Goal: Information Seeking & Learning: Learn about a topic

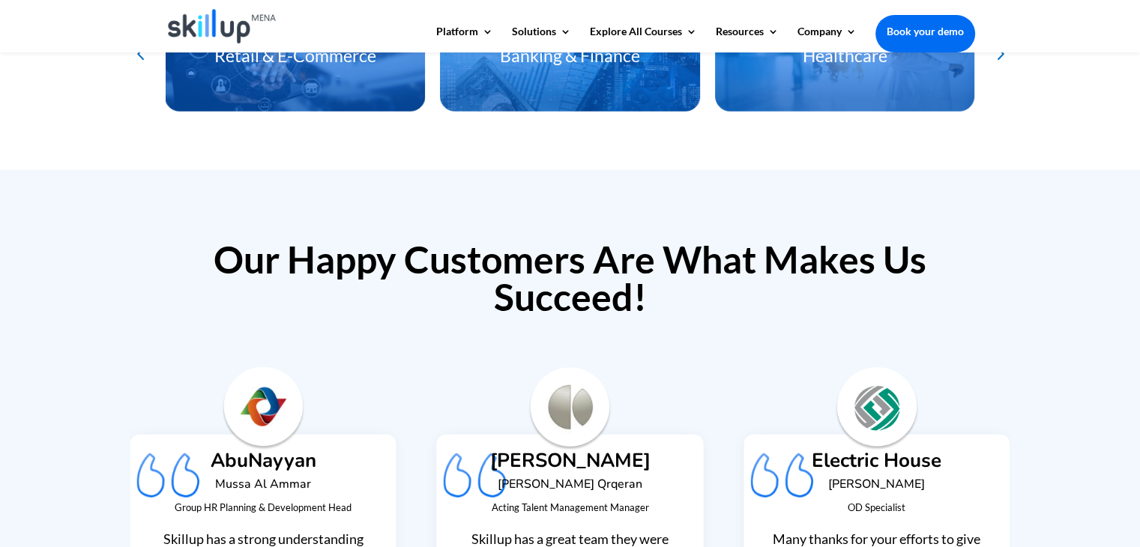
scroll to position [4191, 0]
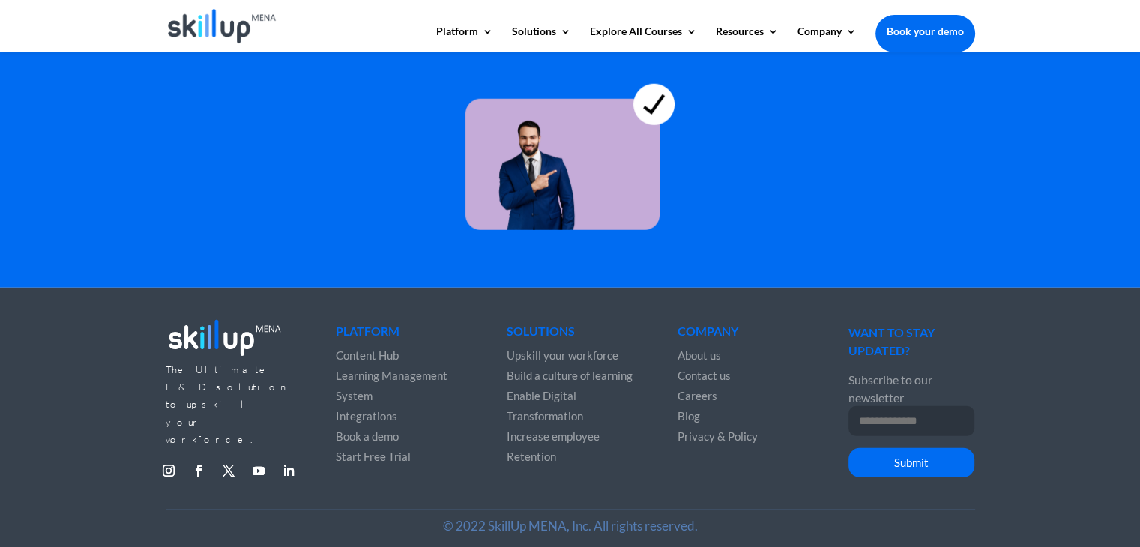
click at [1057, 220] on div at bounding box center [570, 142] width 1140 height 175
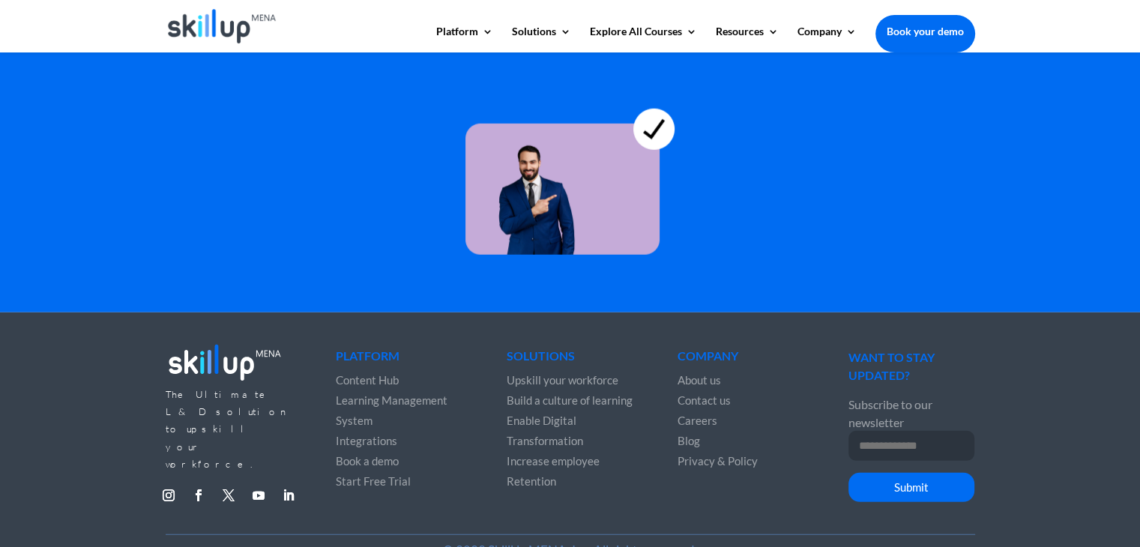
scroll to position [4165, 0]
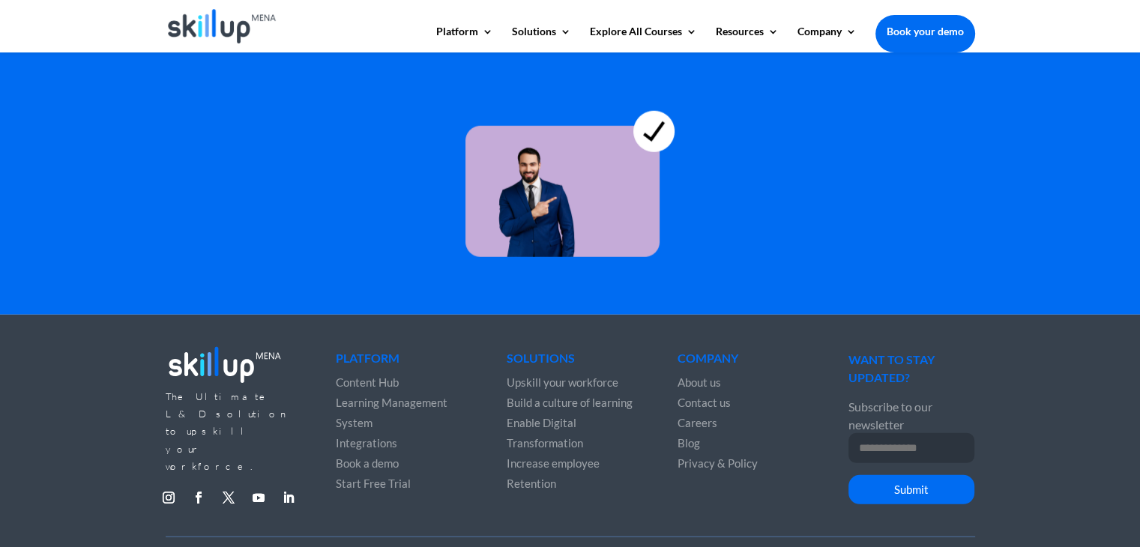
click at [351, 498] on div "The Ultimate L&D solution to upskill your workforce. Follow Follow Follow Follo…" at bounding box center [570, 430] width 809 height 216
click at [544, 498] on div "The Ultimate L&D solution to upskill your workforce. Follow Follow Follow Follo…" at bounding box center [570, 430] width 809 height 216
click at [704, 500] on div "The Ultimate L&D solution to upskill your workforce. Follow Follow Follow Follo…" at bounding box center [570, 430] width 809 height 216
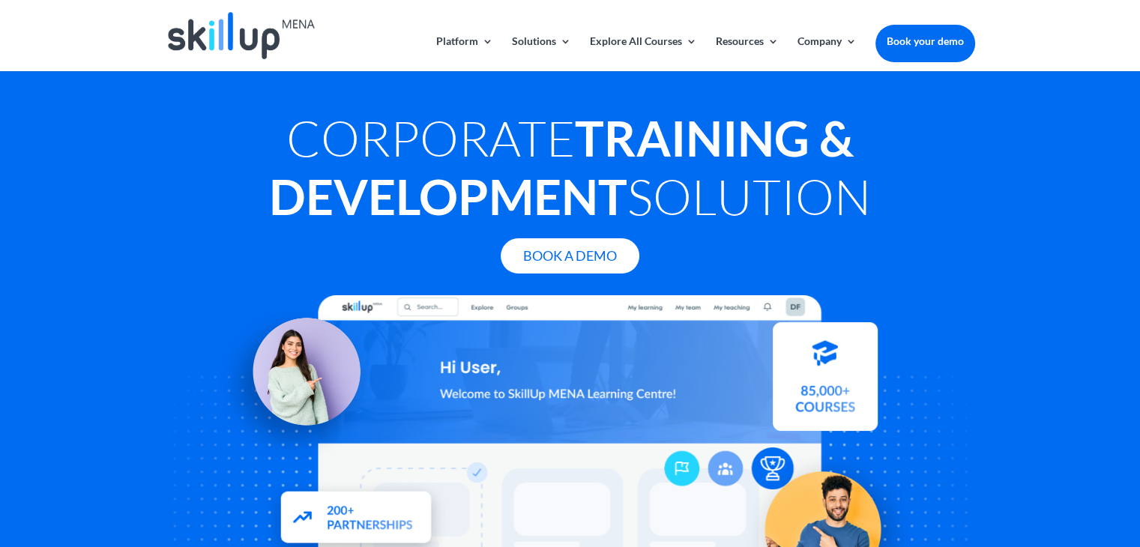
click at [954, 360] on div at bounding box center [570, 430] width 809 height 270
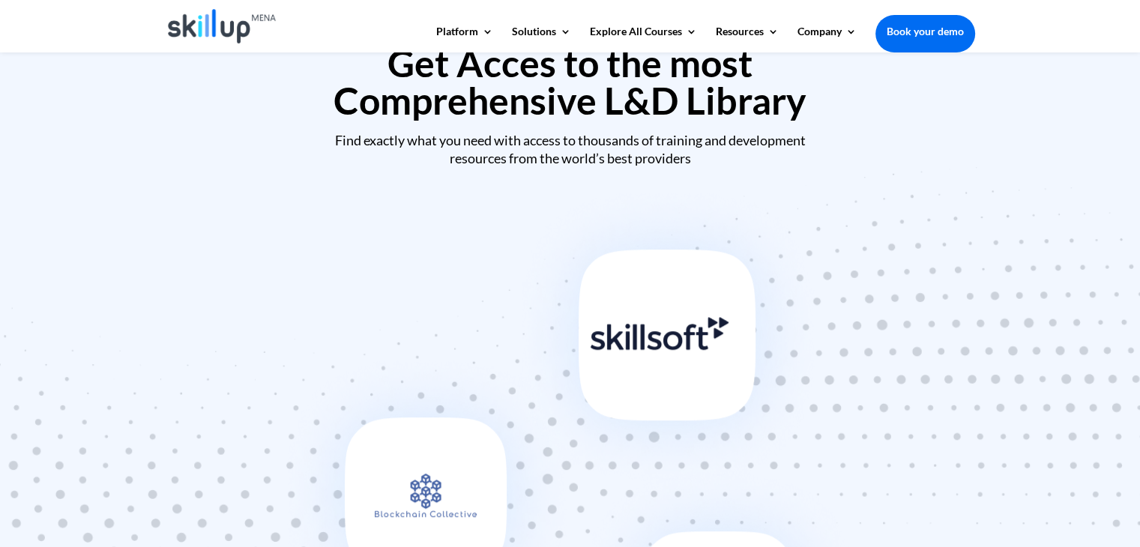
scroll to position [424, 0]
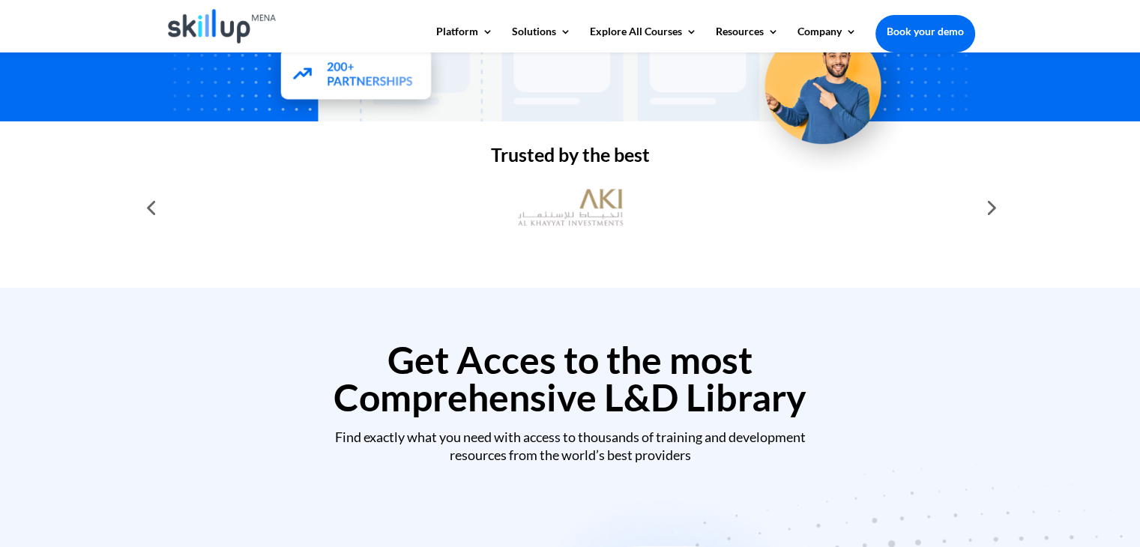
click at [985, 221] on div at bounding box center [990, 208] width 30 height 30
click at [990, 211] on div at bounding box center [990, 208] width 30 height 30
click at [990, 208] on div at bounding box center [990, 208] width 30 height 30
click at [150, 211] on div at bounding box center [151, 208] width 30 height 30
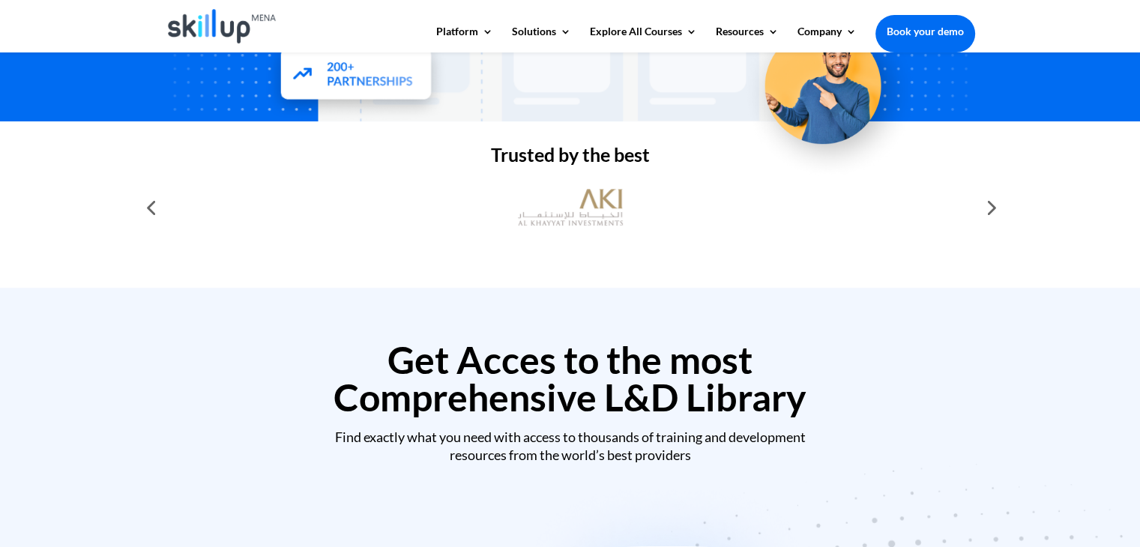
click at [150, 211] on div at bounding box center [151, 208] width 30 height 30
click at [893, 384] on h2 "Get Acces to the most Comprehensive L&D Library" at bounding box center [570, 382] width 809 height 82
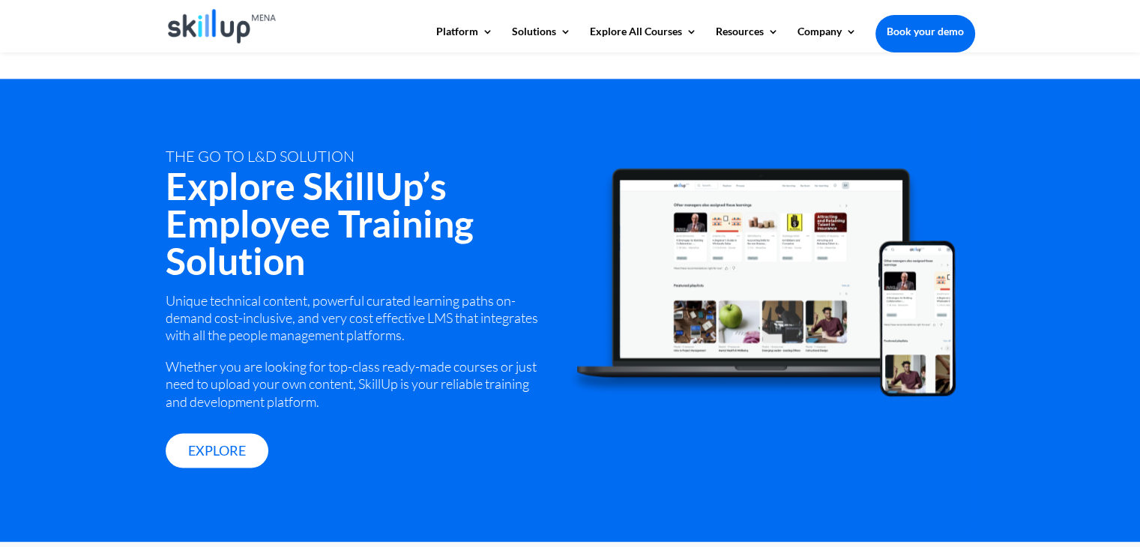
scroll to position [1984, 0]
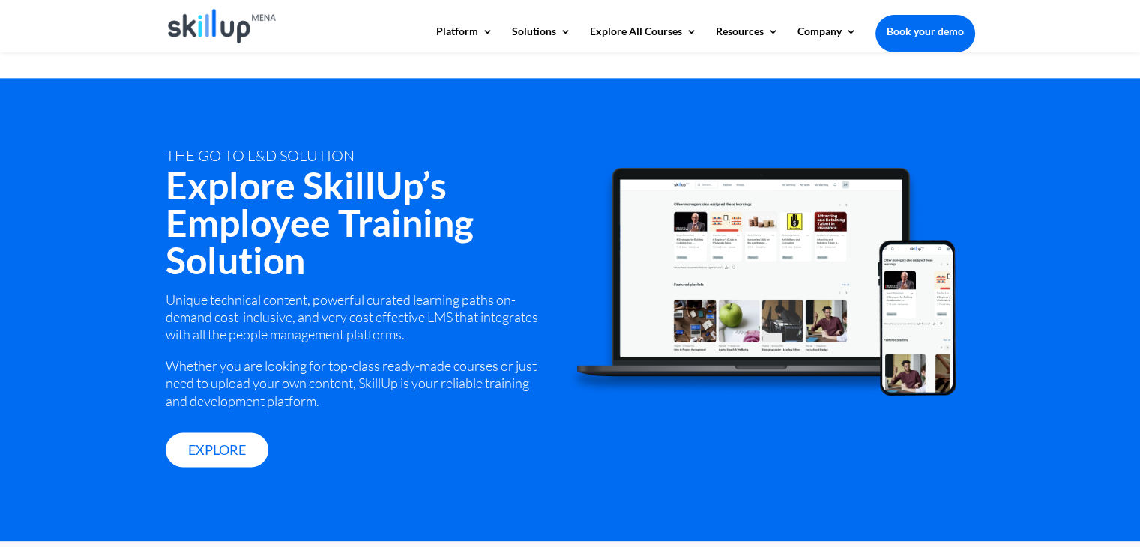
click at [1079, 316] on div "tHE GO TO L&D SOLUTION Explore SkillUp’s Employee Training Solution Unique tech…" at bounding box center [570, 309] width 1140 height 463
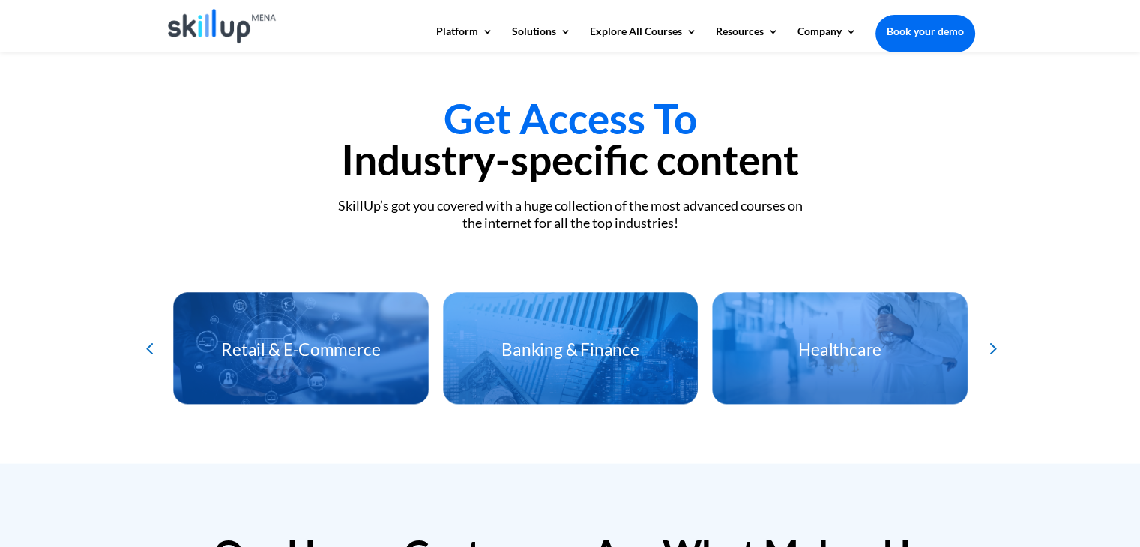
scroll to position [3205, 0]
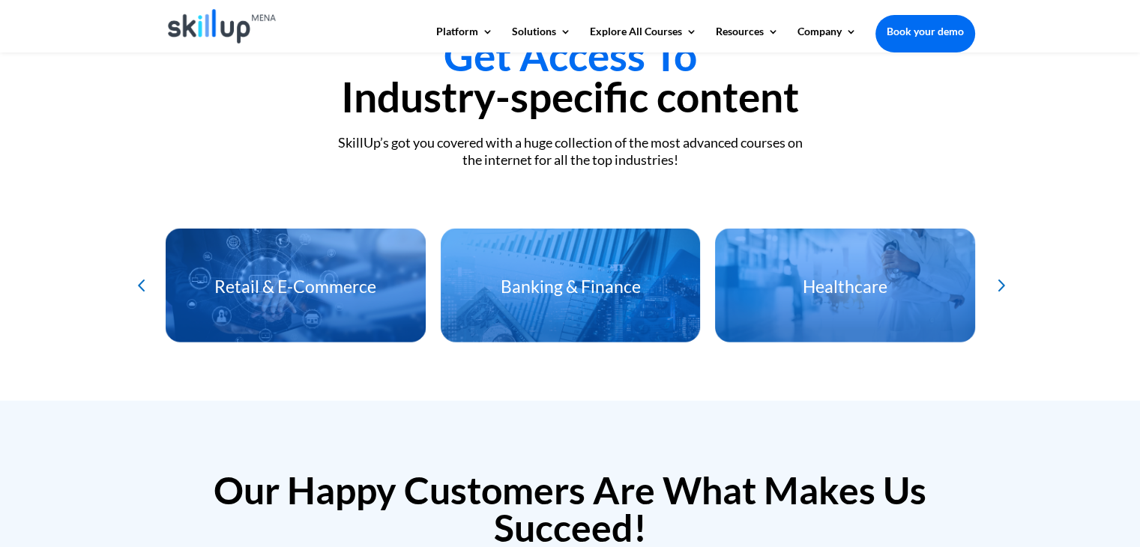
click at [586, 278] on h3 "Banking & Finance" at bounding box center [570, 290] width 260 height 25
click at [241, 283] on h3 "Retail & E-Commerce" at bounding box center [295, 290] width 260 height 25
click at [139, 275] on div "Previous slide" at bounding box center [140, 285] width 25 height 25
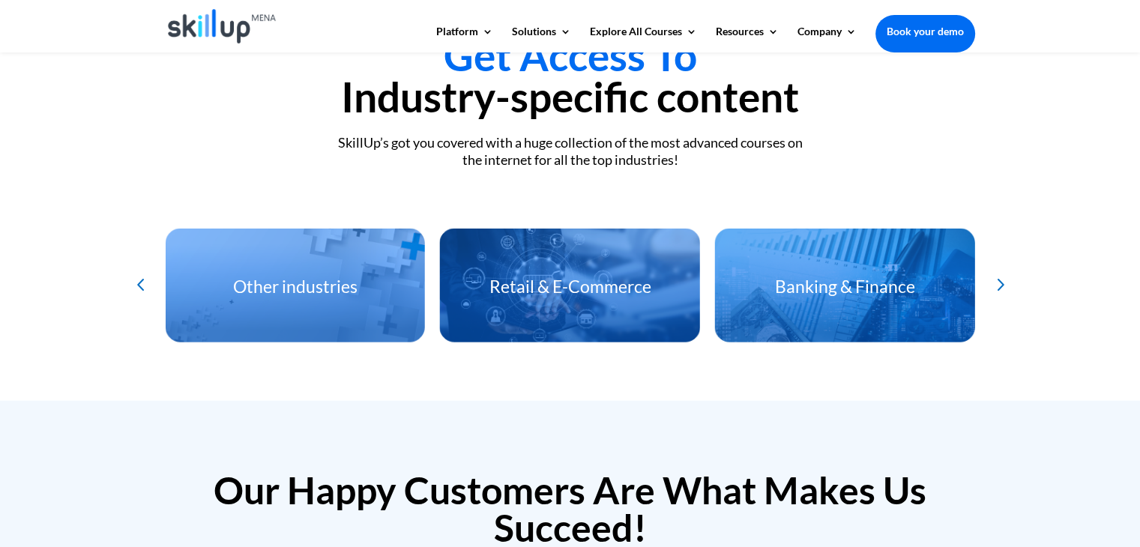
click at [139, 275] on div "Previous slide" at bounding box center [140, 285] width 25 height 25
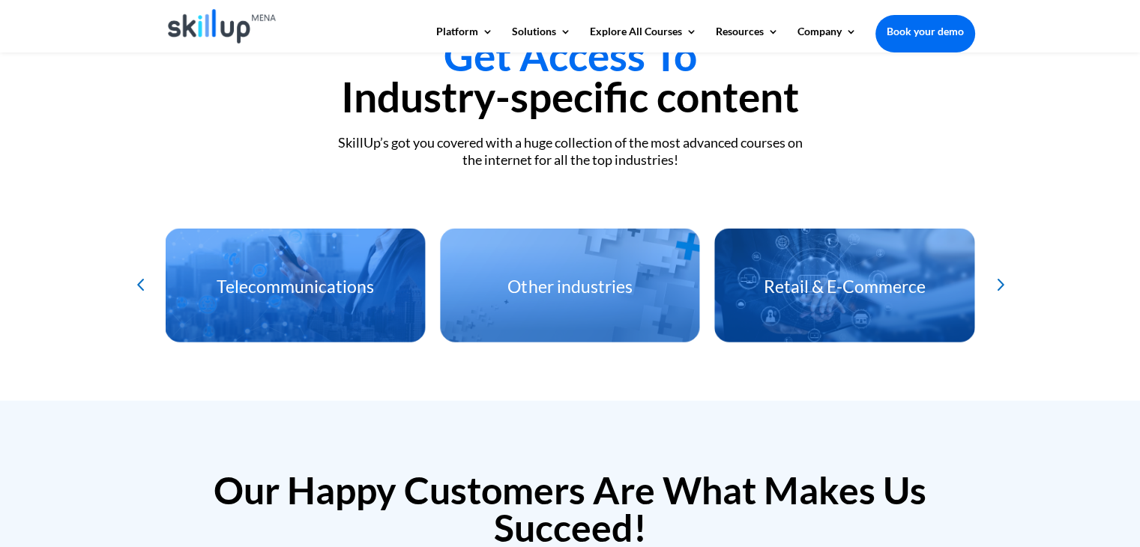
click at [1064, 278] on div "Get Access To Industry-specific content SkillUp’s got you covered with a huge c…" at bounding box center [570, 188] width 1140 height 426
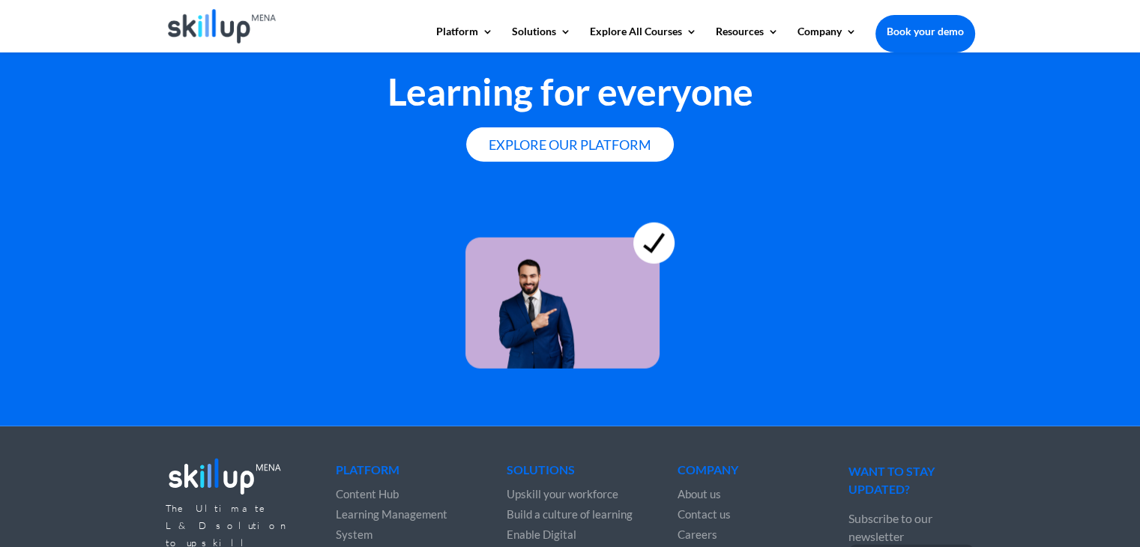
scroll to position [4191, 0]
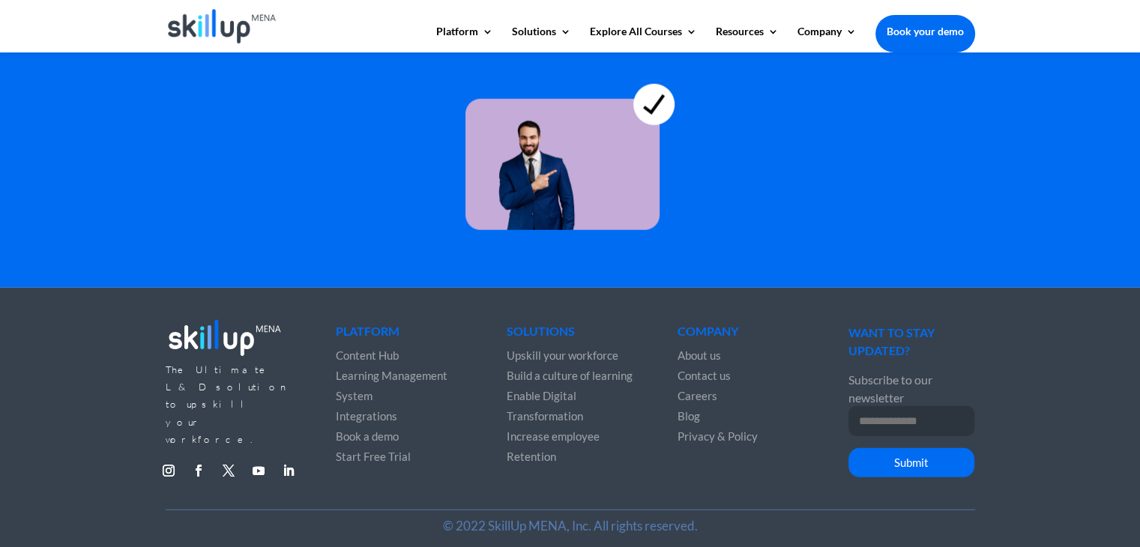
click at [1060, 384] on div "The Ultimate L&D solution to upskill your workforce. Follow Follow Follow Follo…" at bounding box center [570, 422] width 1140 height 268
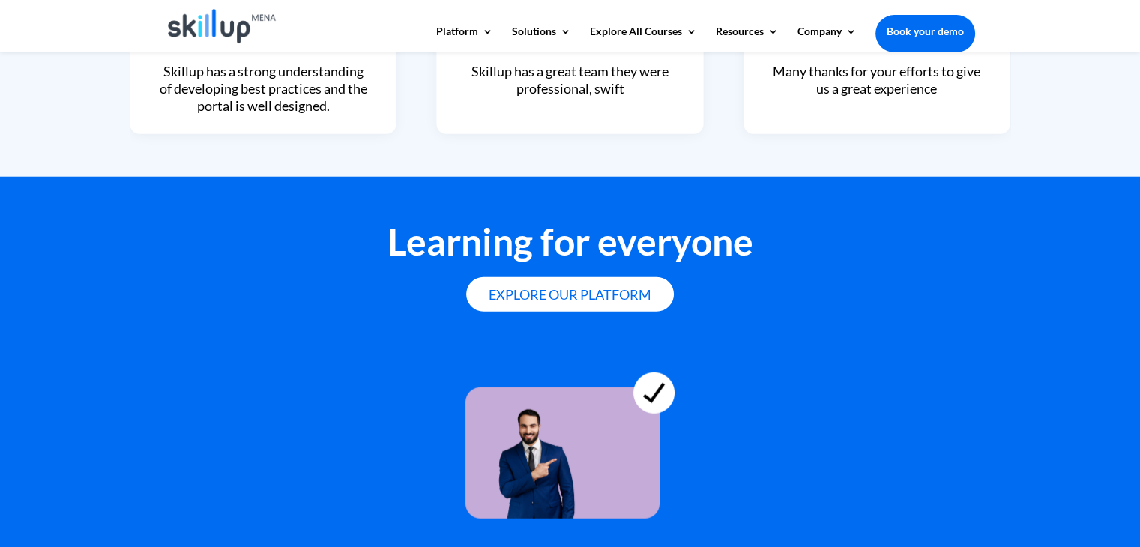
scroll to position [3891, 0]
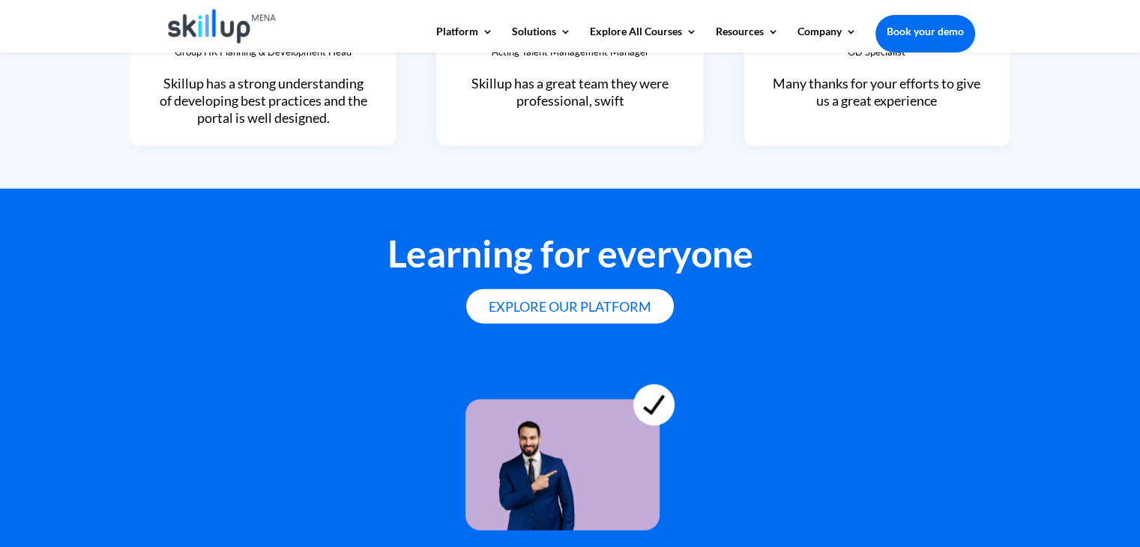
click at [1060, 384] on div at bounding box center [570, 442] width 1140 height 175
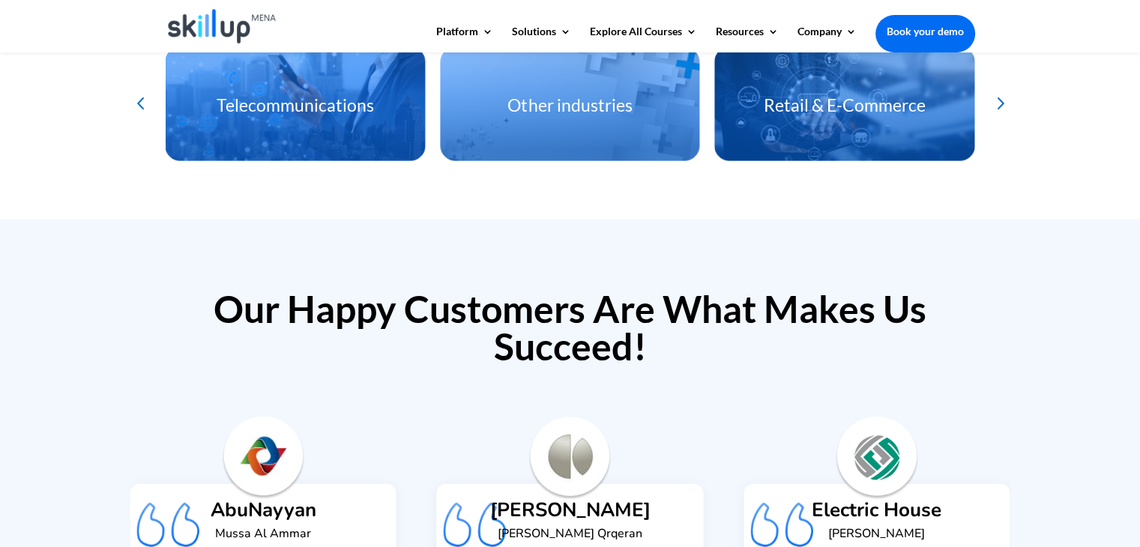
scroll to position [3387, 0]
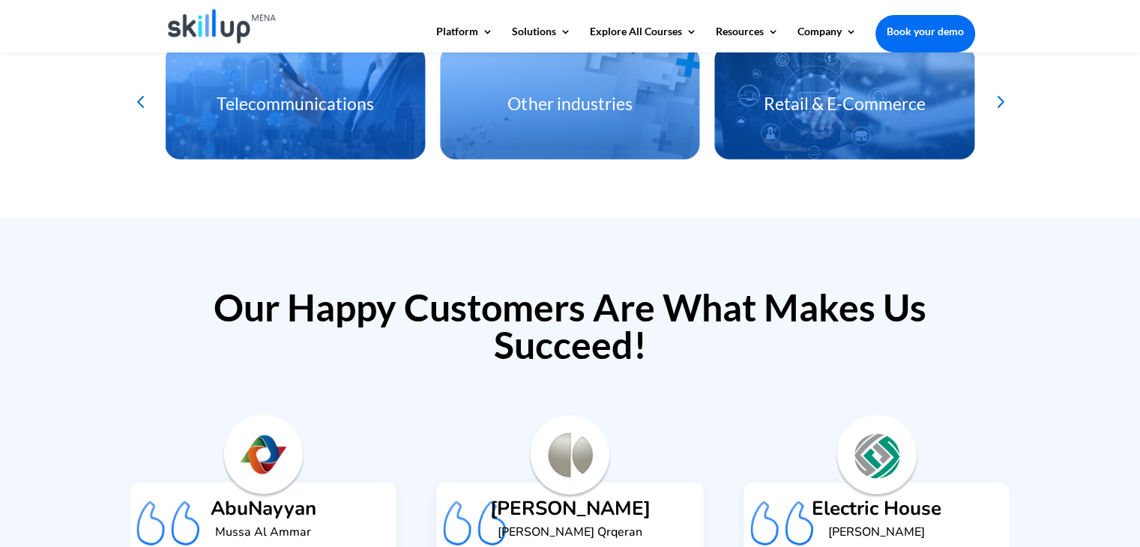
click at [1060, 384] on div "Our Happy Customers Are What Makes Us Succeed! Al khorayef Ali A. Qrqeran Actin…" at bounding box center [570, 455] width 1140 height 474
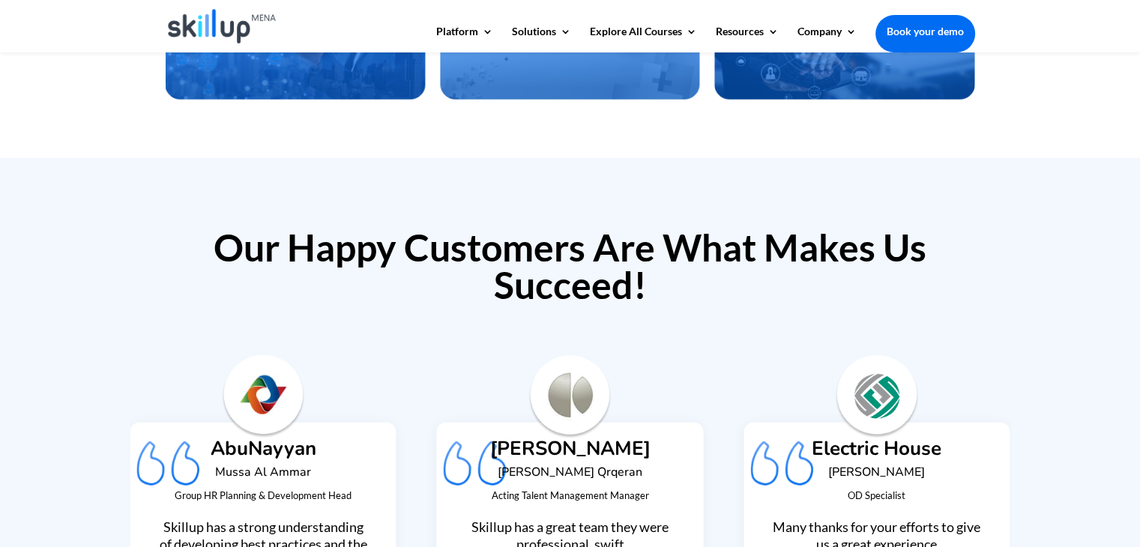
click at [1060, 363] on div "Our Happy Customers Are What Makes Us Succeed! Al khorayef Ali A. Qrqeran Actin…" at bounding box center [570, 395] width 1140 height 474
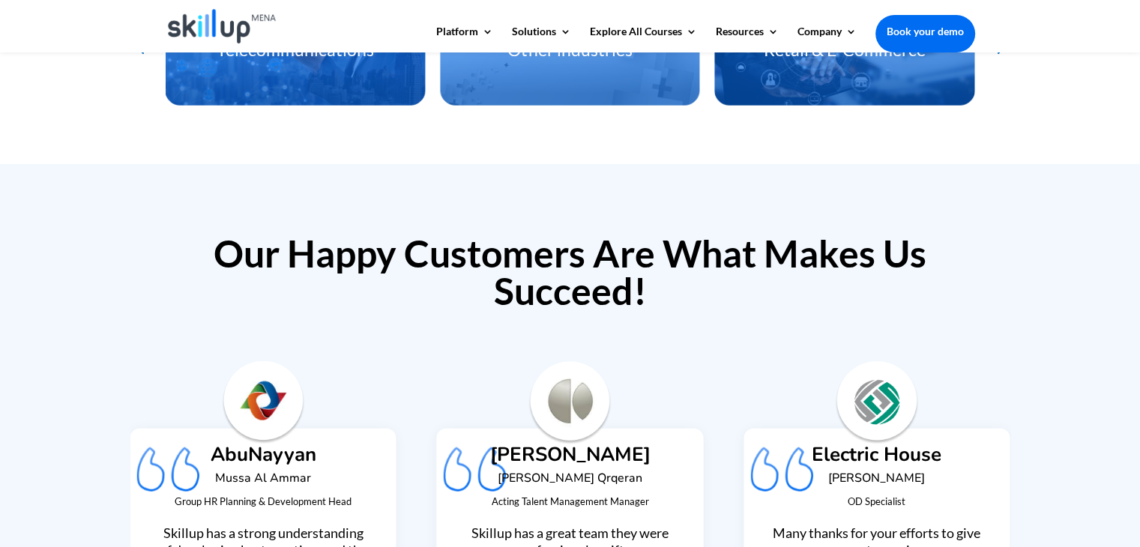
click at [1060, 363] on div "Our Happy Customers Are What Makes Us Succeed! Al khorayef Ali A. Qrqeran Actin…" at bounding box center [570, 401] width 1140 height 474
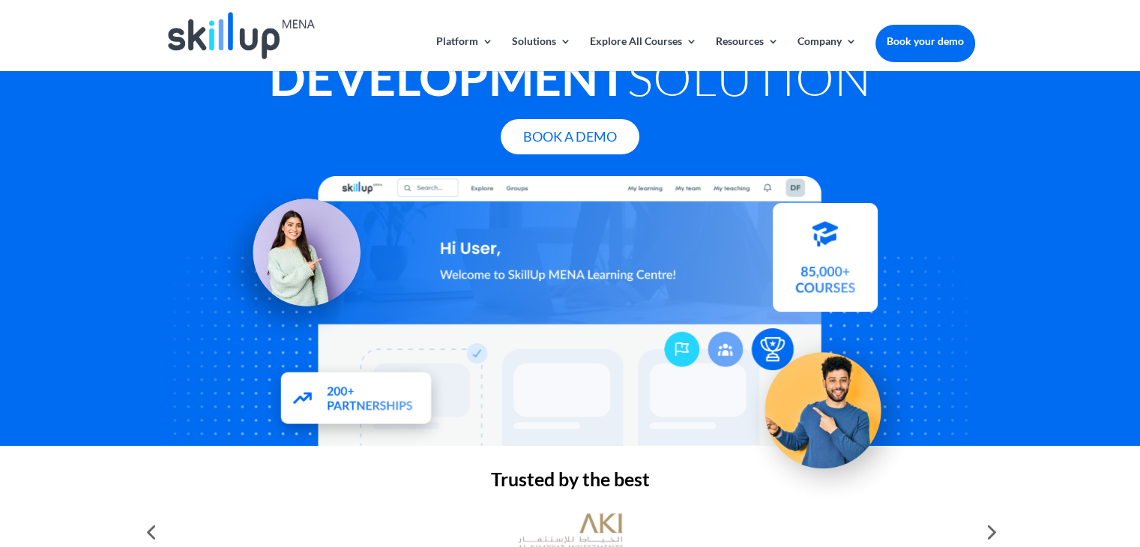
scroll to position [0, 0]
